Goal: Task Accomplishment & Management: Manage account settings

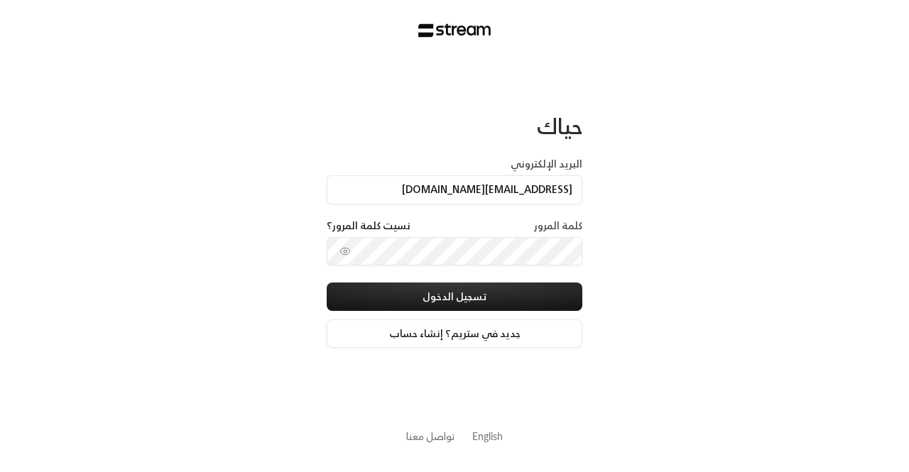
type input "[EMAIL_ADDRESS][DOMAIN_NAME]"
click at [327, 283] on button "تسجيل الدخول" at bounding box center [455, 297] width 256 height 28
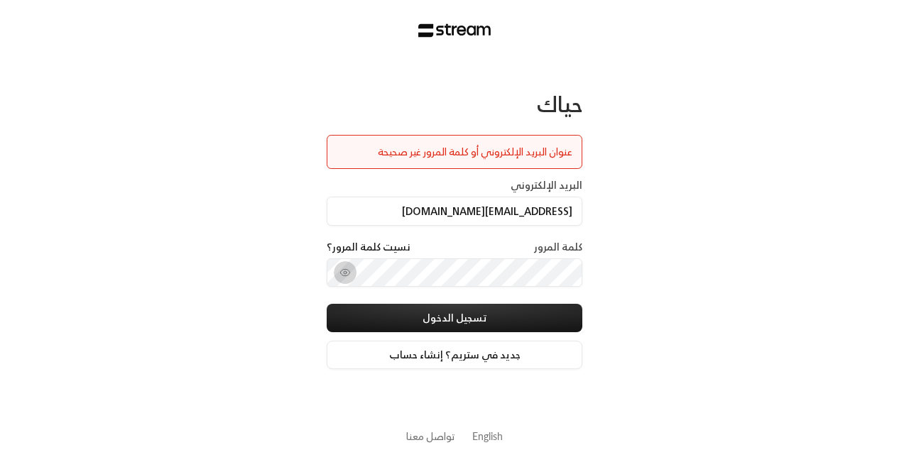
click at [340, 265] on button "toggle password visibility" at bounding box center [345, 272] width 23 height 23
click at [327, 304] on button "تسجيل الدخول" at bounding box center [455, 318] width 256 height 28
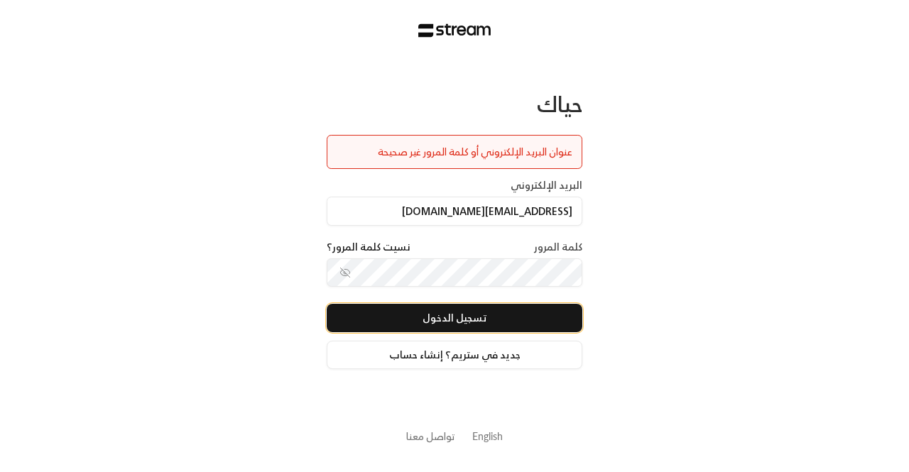
click at [423, 315] on button "تسجيل الدخول" at bounding box center [455, 318] width 256 height 28
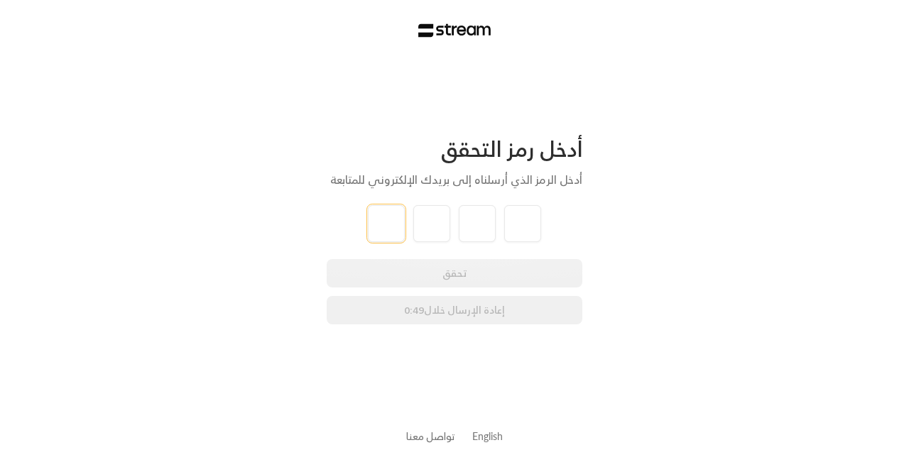
paste input "3"
type input "3"
type input "5"
type input "1"
